Goal: Task Accomplishment & Management: Complete application form

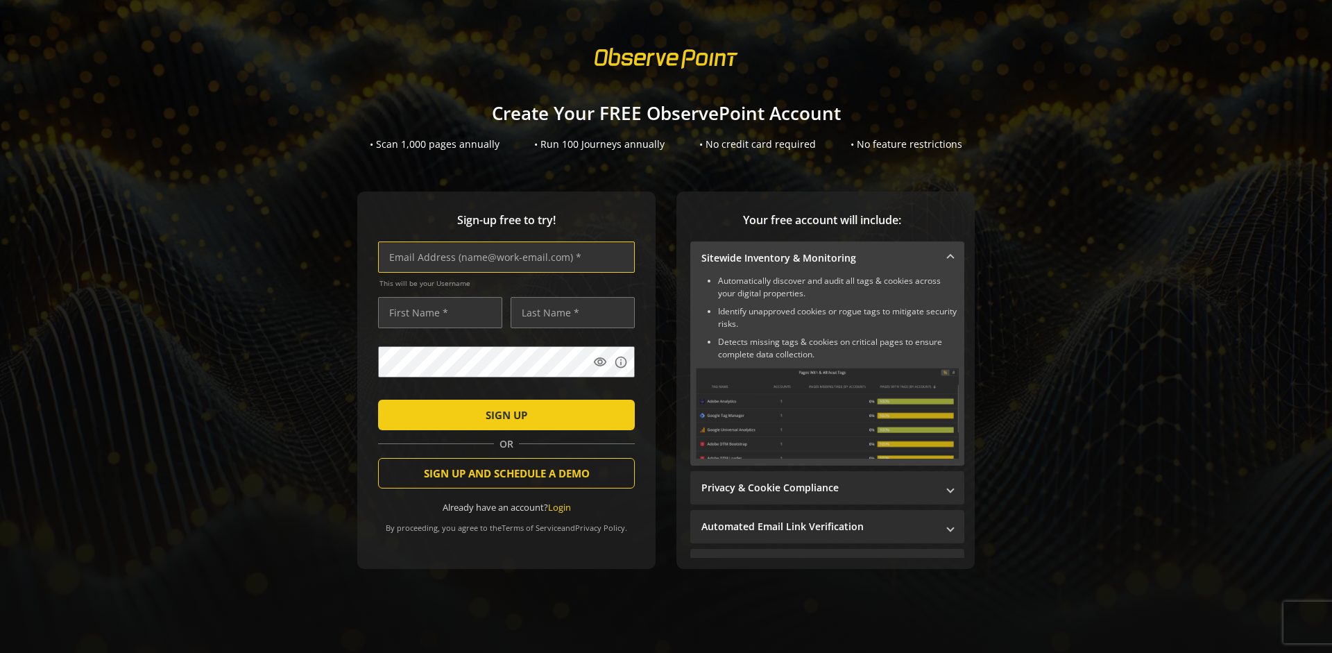
click at [503, 257] on input "text" at bounding box center [506, 256] width 257 height 31
type input "[EMAIL_ADDRESS][DOMAIN_NAME]"
click at [436, 312] on input "text" at bounding box center [440, 312] width 124 height 31
type input "Test"
click at [569, 312] on input "text" at bounding box center [573, 312] width 124 height 31
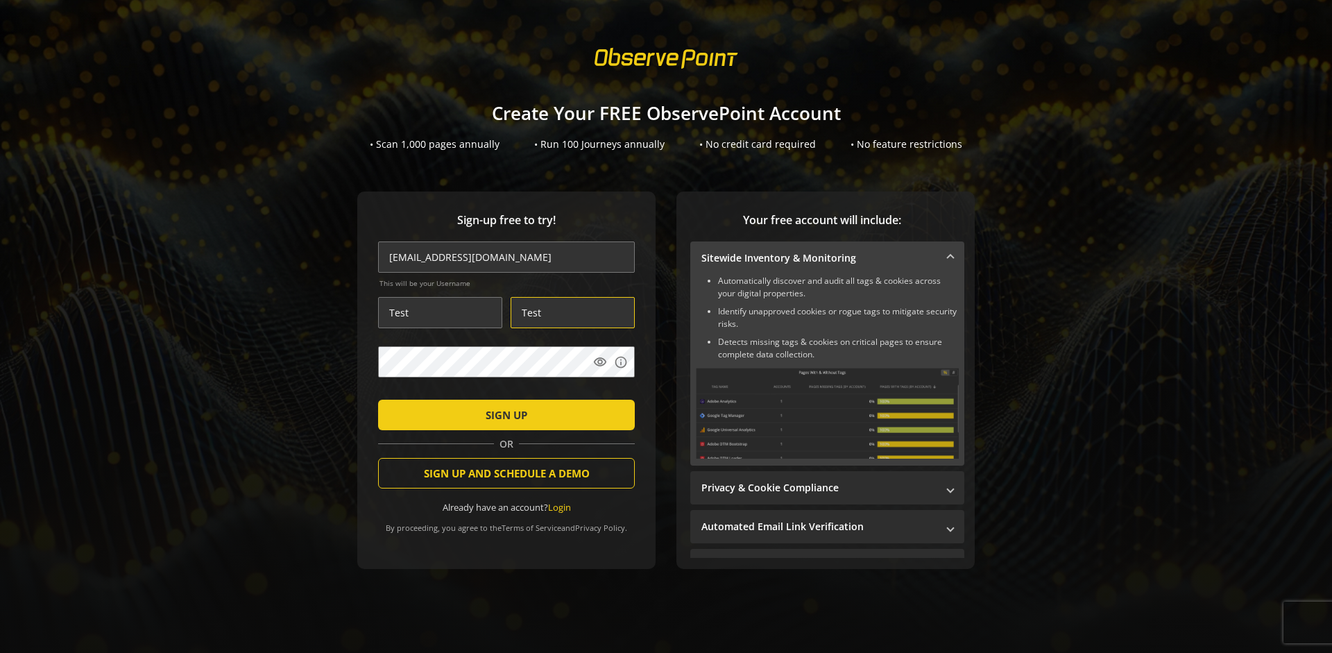
type input "Test"
click at [503, 414] on span "SIGN UP" at bounding box center [507, 414] width 42 height 25
